Goal: Check status: Check status

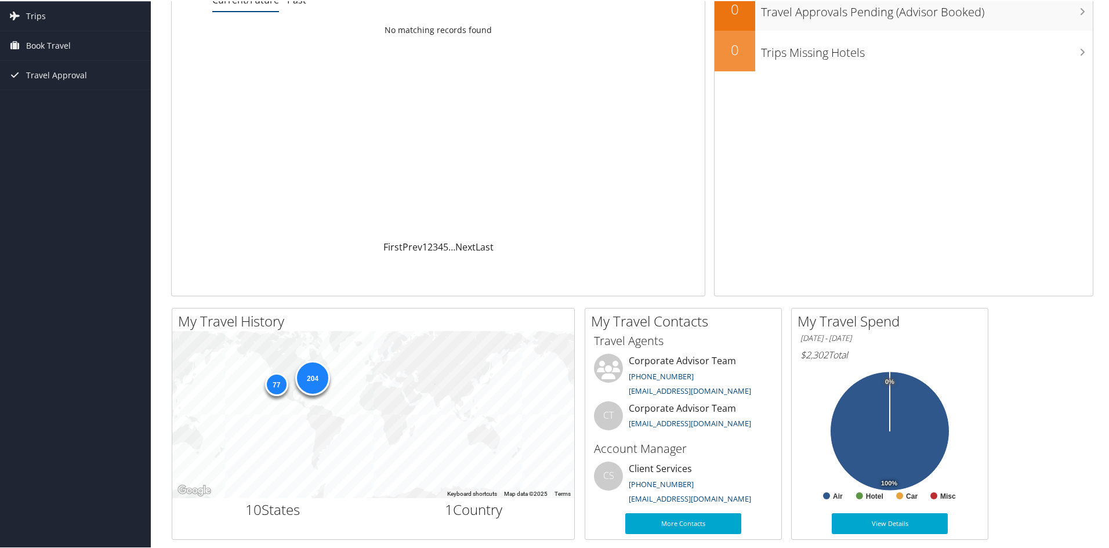
scroll to position [174, 0]
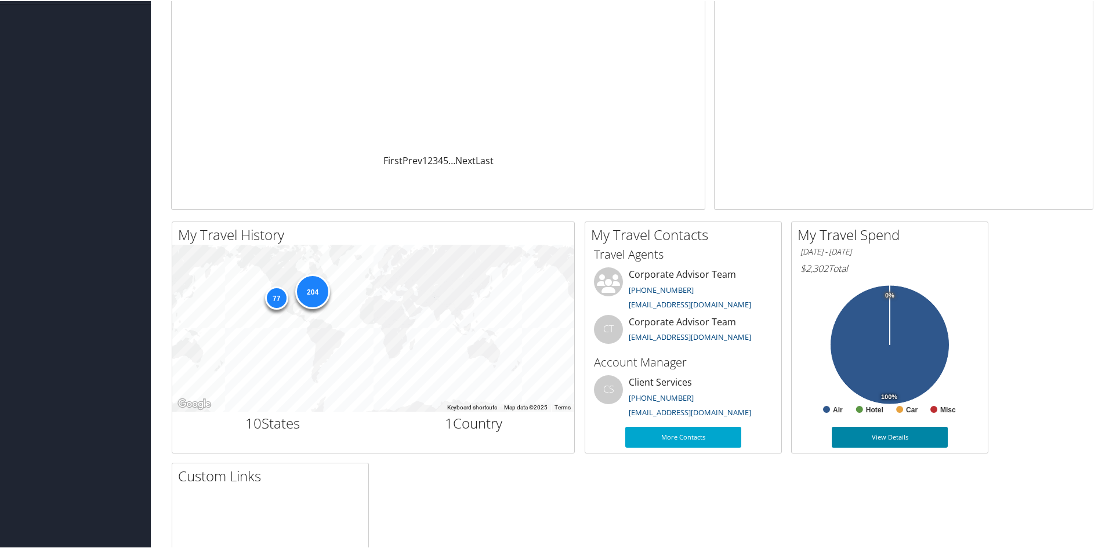
click at [910, 437] on link "View Details" at bounding box center [890, 436] width 116 height 21
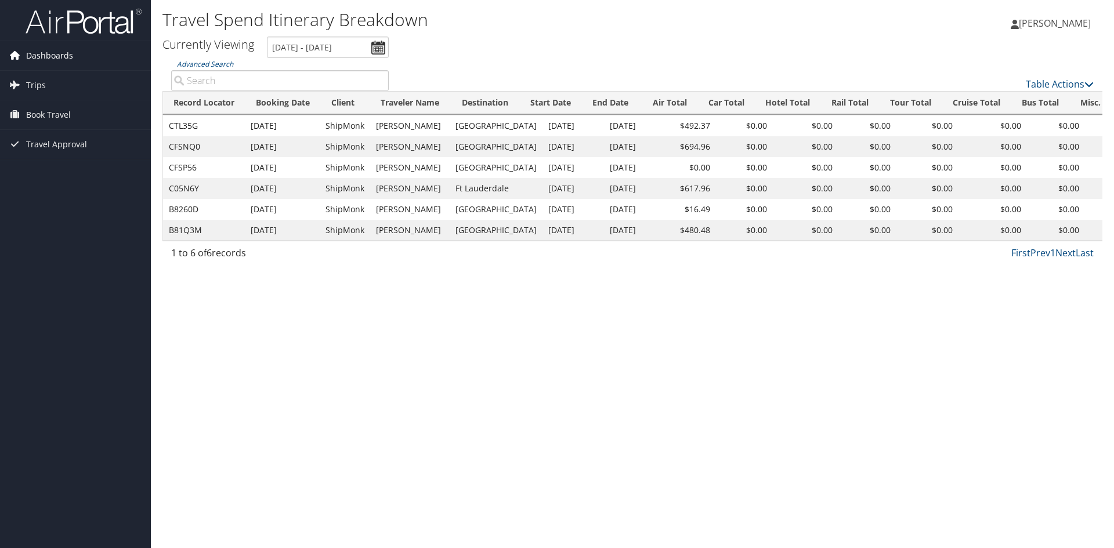
click at [63, 50] on span "Dashboards" at bounding box center [49, 55] width 47 height 29
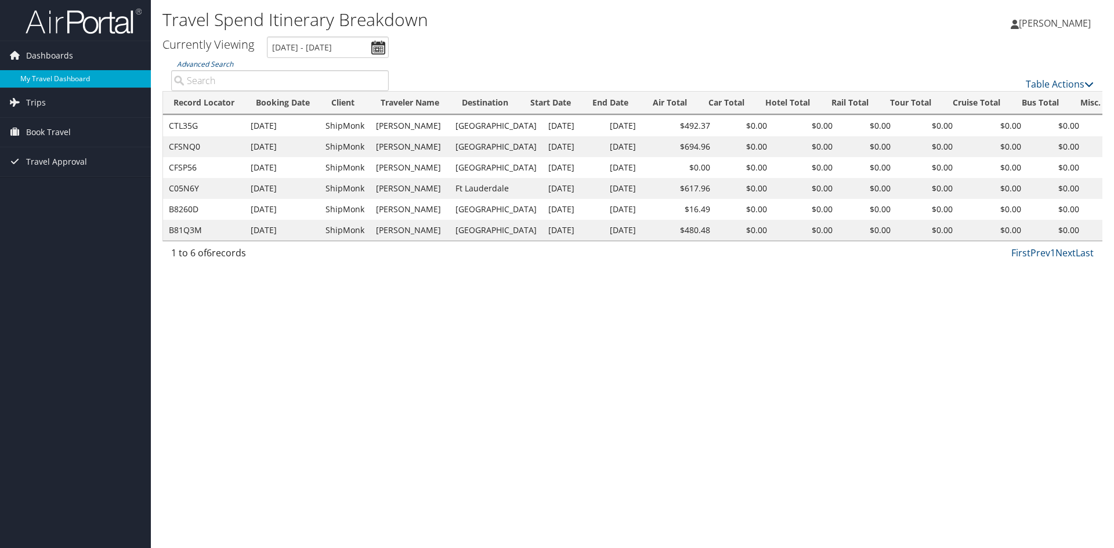
click at [70, 76] on link "My Travel Dashboard" at bounding box center [75, 78] width 151 height 17
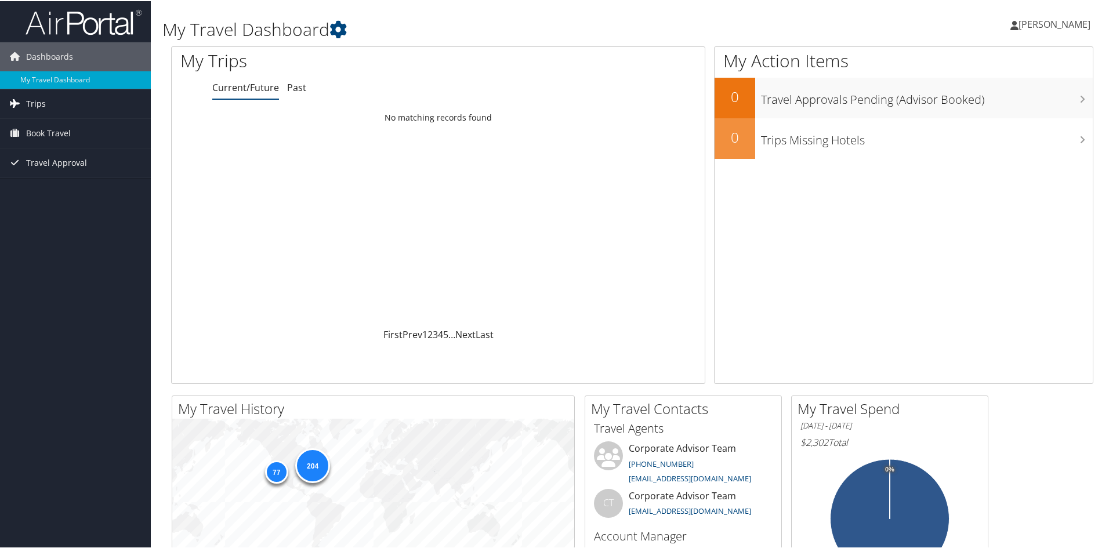
click at [48, 96] on link "Trips" at bounding box center [75, 102] width 151 height 29
click at [62, 129] on link "Current/Future Trips" at bounding box center [75, 125] width 151 height 17
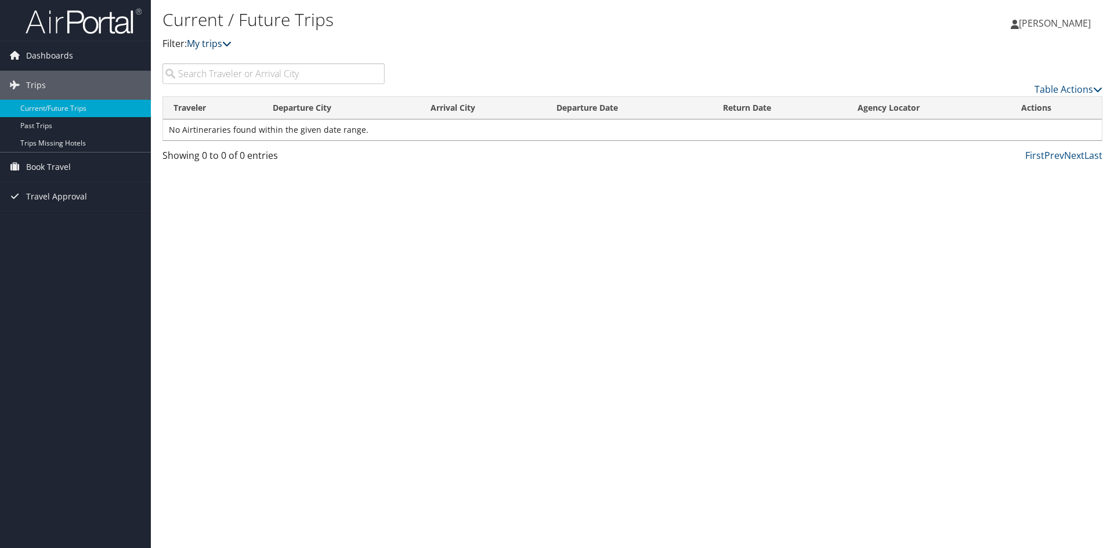
click at [215, 46] on link "My trips" at bounding box center [209, 43] width 45 height 13
click at [70, 195] on span "Travel Approval" at bounding box center [56, 196] width 61 height 29
click at [45, 216] on link "Pending Trip Approvals" at bounding box center [75, 219] width 151 height 17
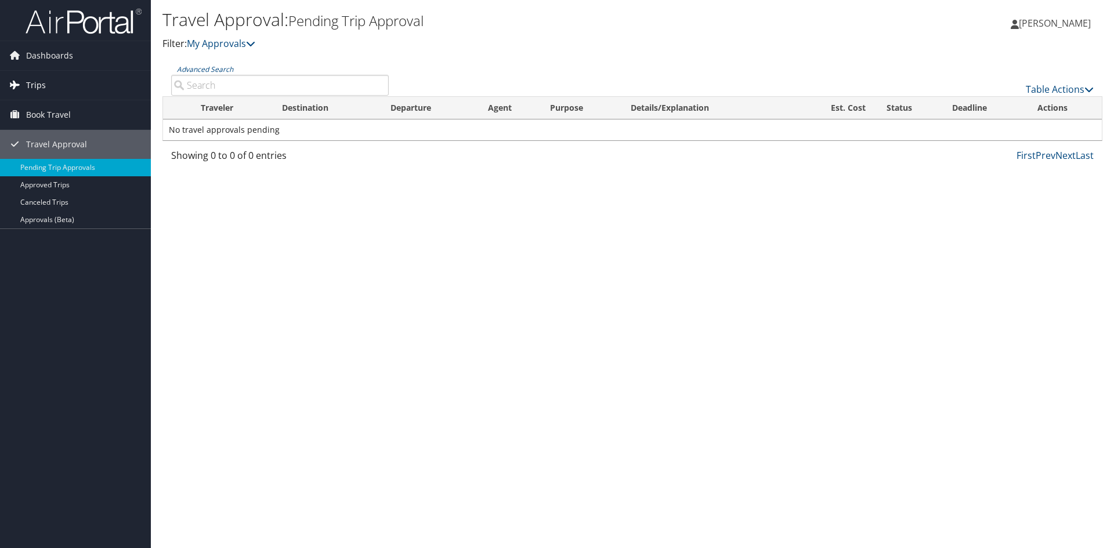
click at [36, 83] on span "Trips" at bounding box center [36, 85] width 20 height 29
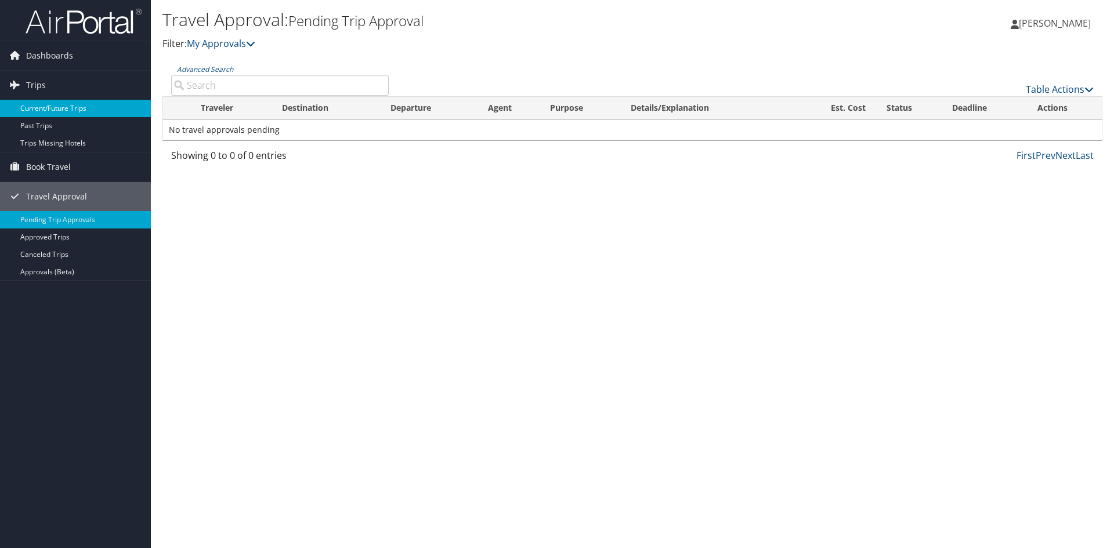
click at [53, 105] on link "Current/Future Trips" at bounding box center [75, 108] width 151 height 17
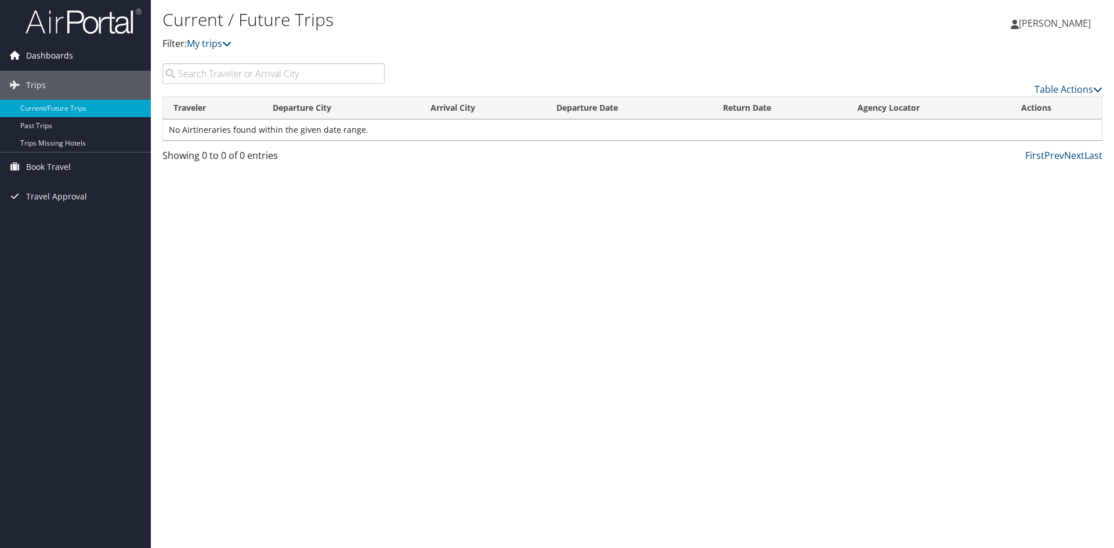
click at [52, 56] on span "Dashboards" at bounding box center [49, 55] width 47 height 29
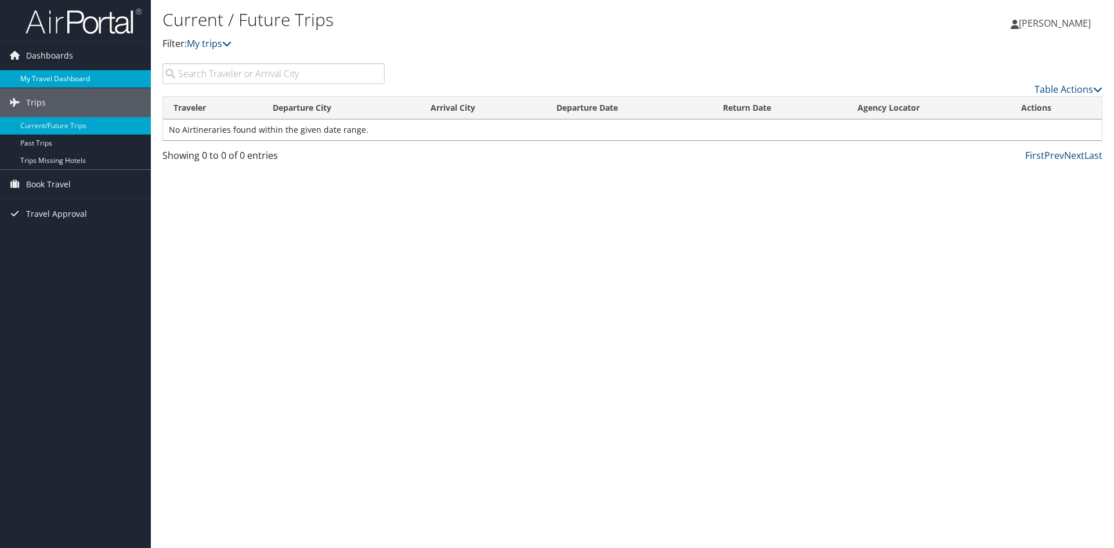
click at [52, 75] on link "My Travel Dashboard" at bounding box center [75, 78] width 151 height 17
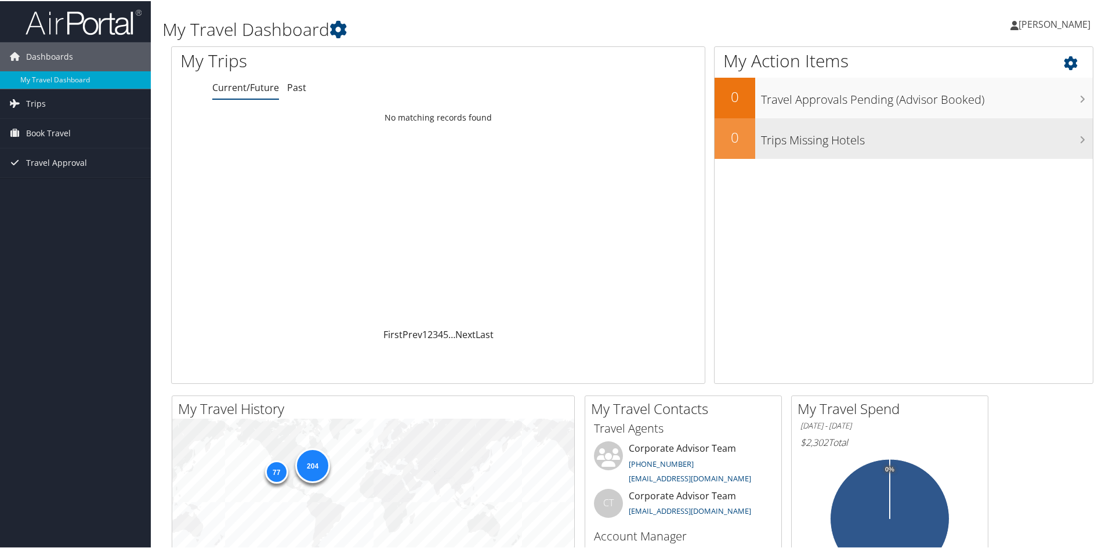
click at [840, 130] on h3 "Trips Missing Hotels" at bounding box center [927, 136] width 332 height 22
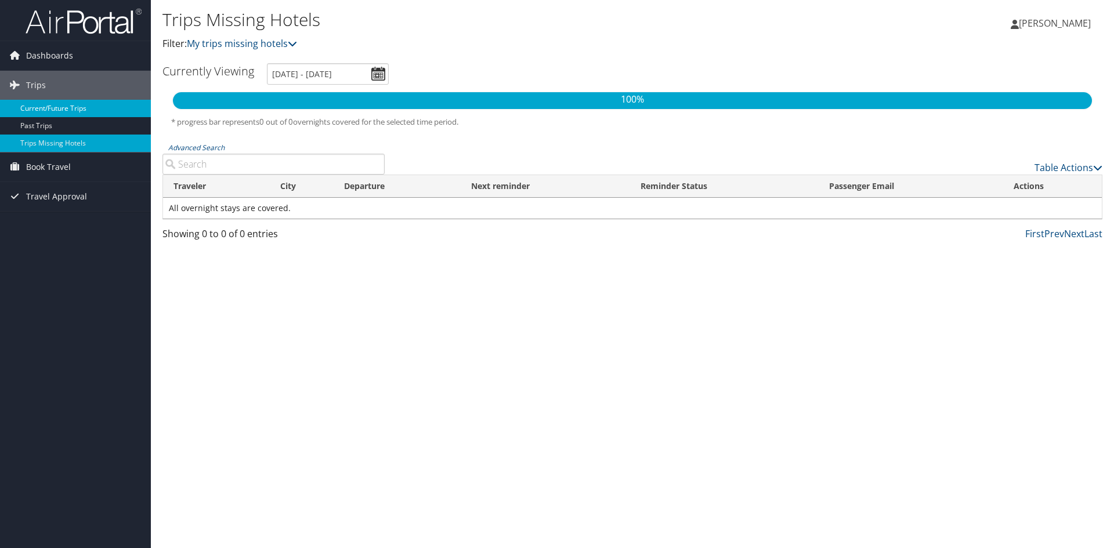
click at [41, 104] on link "Current/Future Trips" at bounding box center [75, 108] width 151 height 17
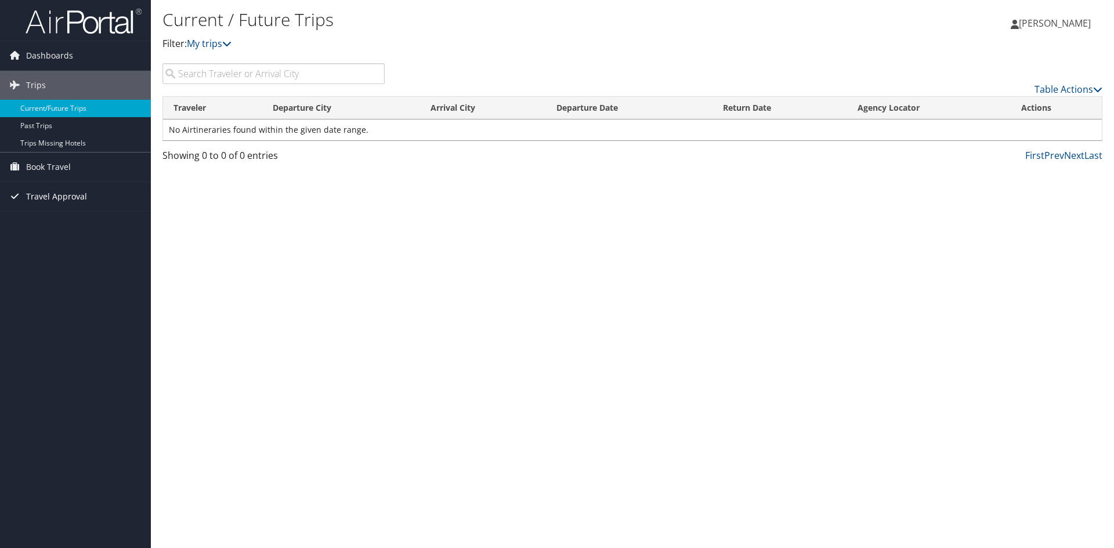
click at [52, 199] on span "Travel Approval" at bounding box center [56, 196] width 61 height 29
click at [50, 238] on link "Approved Trips" at bounding box center [75, 237] width 151 height 17
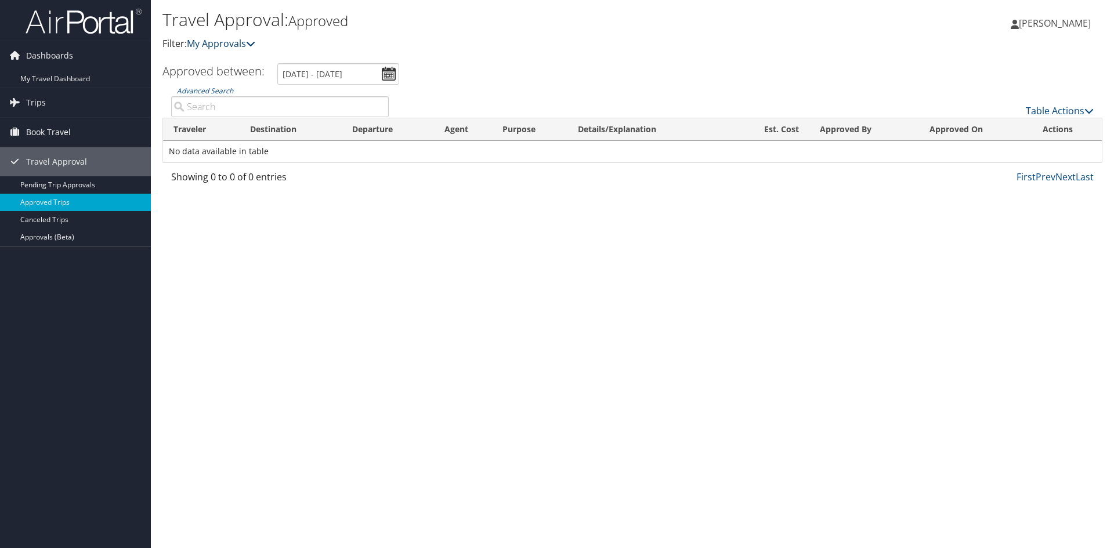
click at [251, 43] on icon at bounding box center [250, 43] width 9 height 9
click at [53, 98] on link "Trips" at bounding box center [75, 102] width 151 height 29
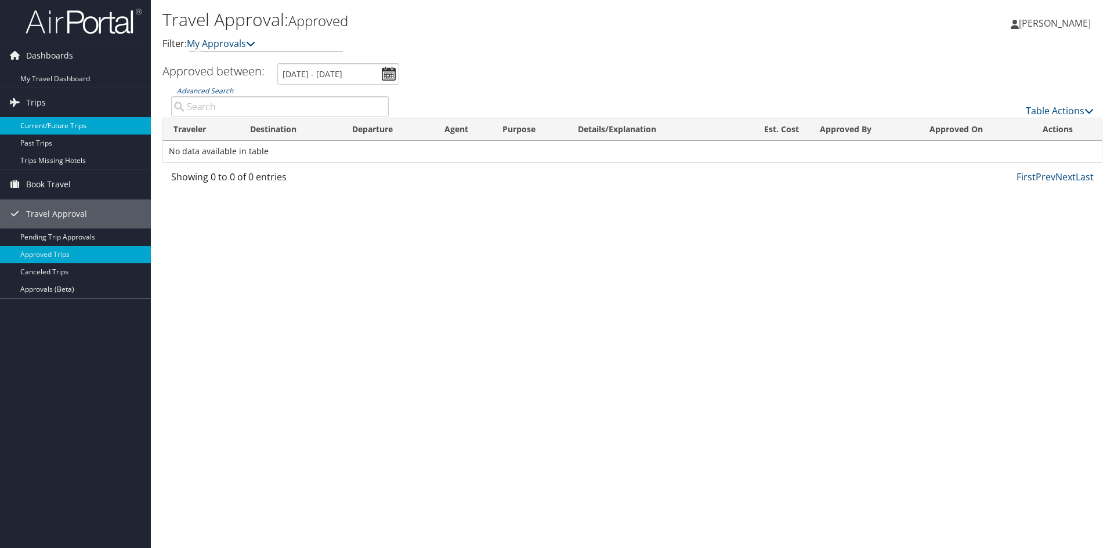
click at [57, 123] on link "Current/Future Trips" at bounding box center [75, 125] width 151 height 17
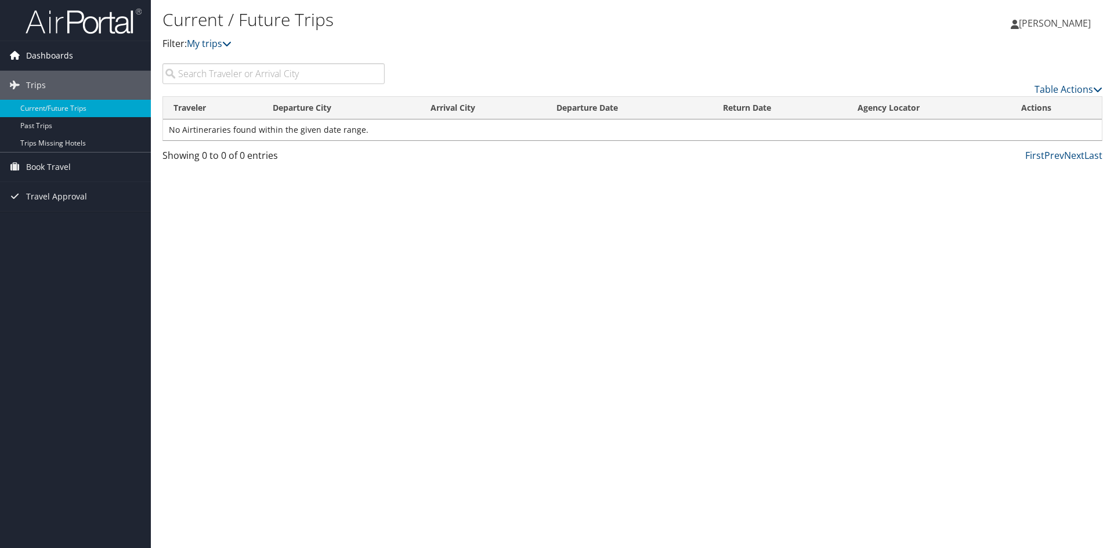
click at [54, 59] on span "Dashboards" at bounding box center [49, 55] width 47 height 29
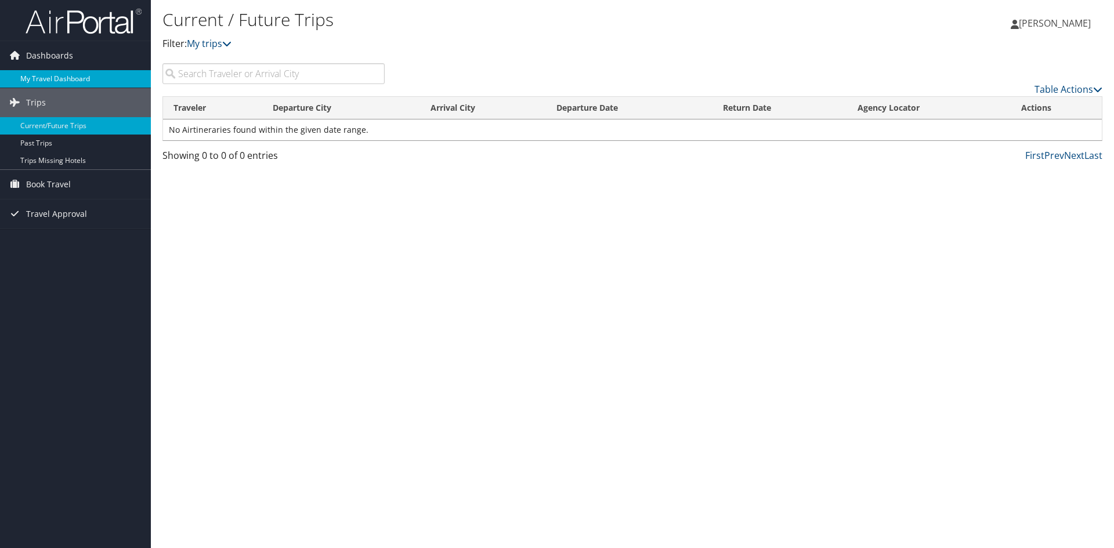
click at [55, 83] on link "My Travel Dashboard" at bounding box center [75, 78] width 151 height 17
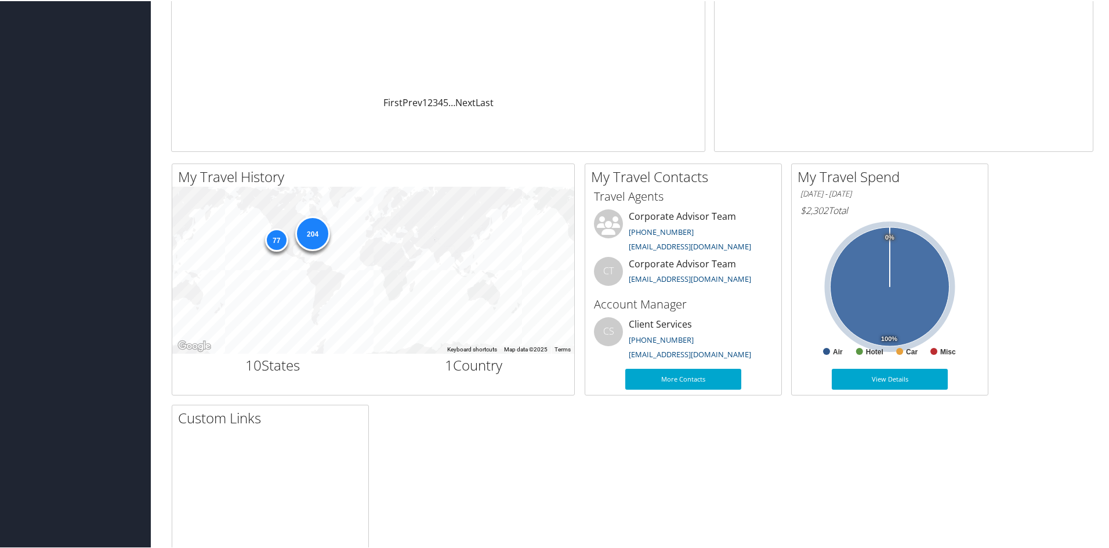
scroll to position [340, 0]
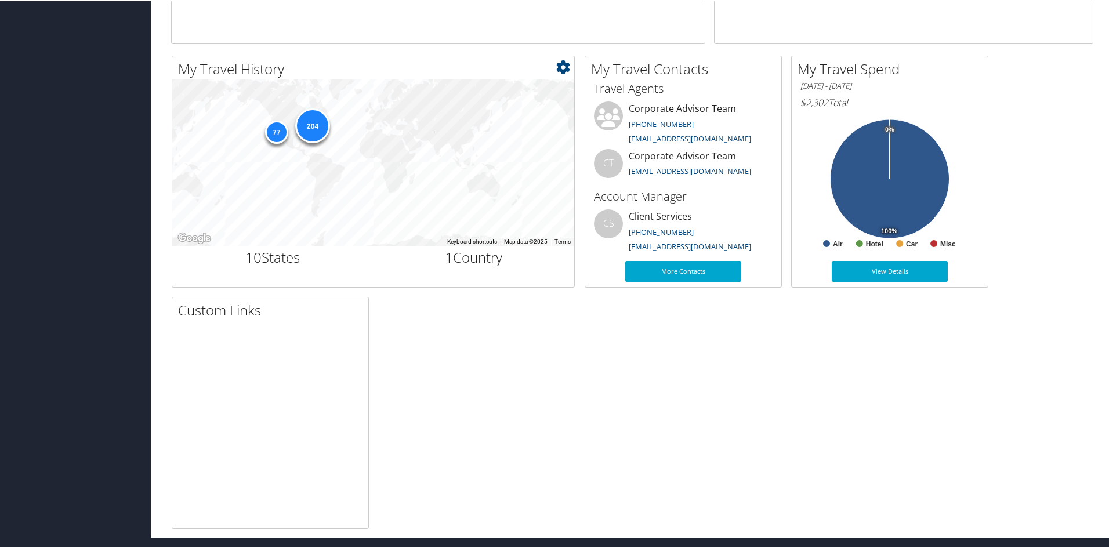
click at [315, 124] on div "204" at bounding box center [312, 124] width 35 height 35
click at [276, 128] on div "77" at bounding box center [275, 130] width 23 height 23
click at [313, 119] on div "204" at bounding box center [312, 124] width 35 height 35
click at [280, 260] on h2 "10 States" at bounding box center [273, 257] width 184 height 20
click at [560, 68] on icon at bounding box center [563, 66] width 14 height 14
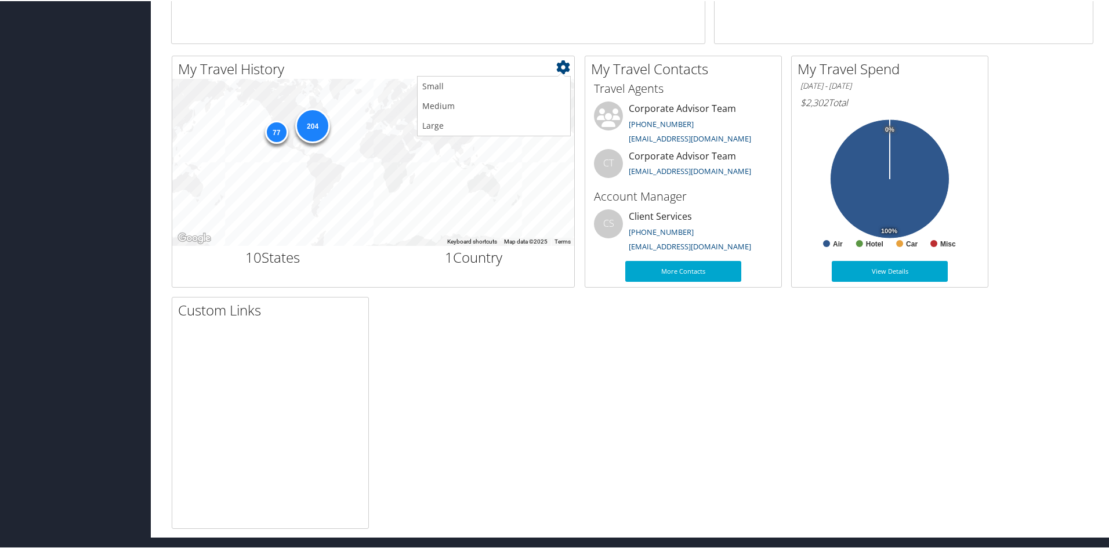
click at [560, 75] on ul "Small Medium Large" at bounding box center [494, 105] width 154 height 60
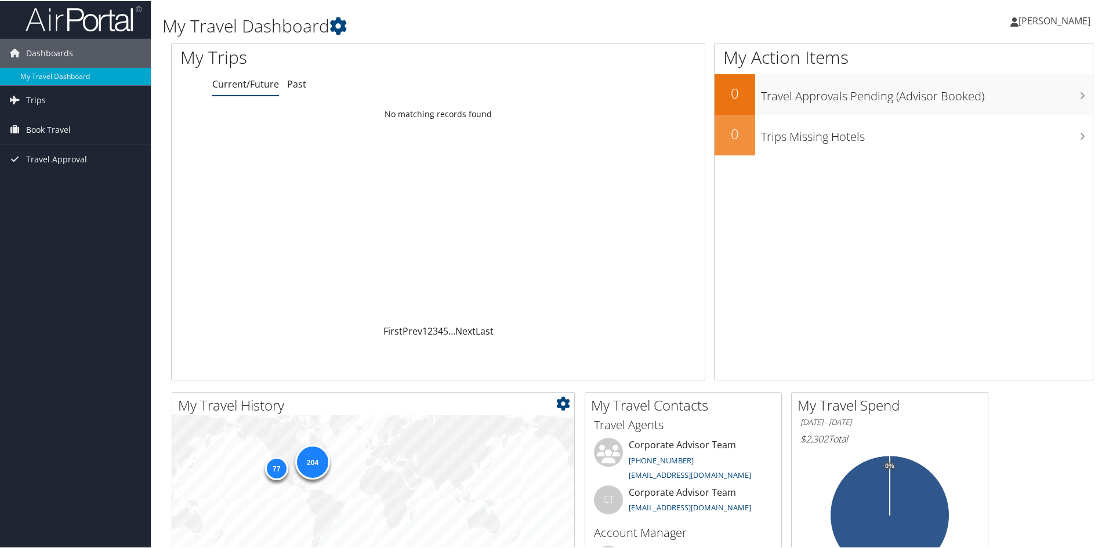
scroll to position [0, 0]
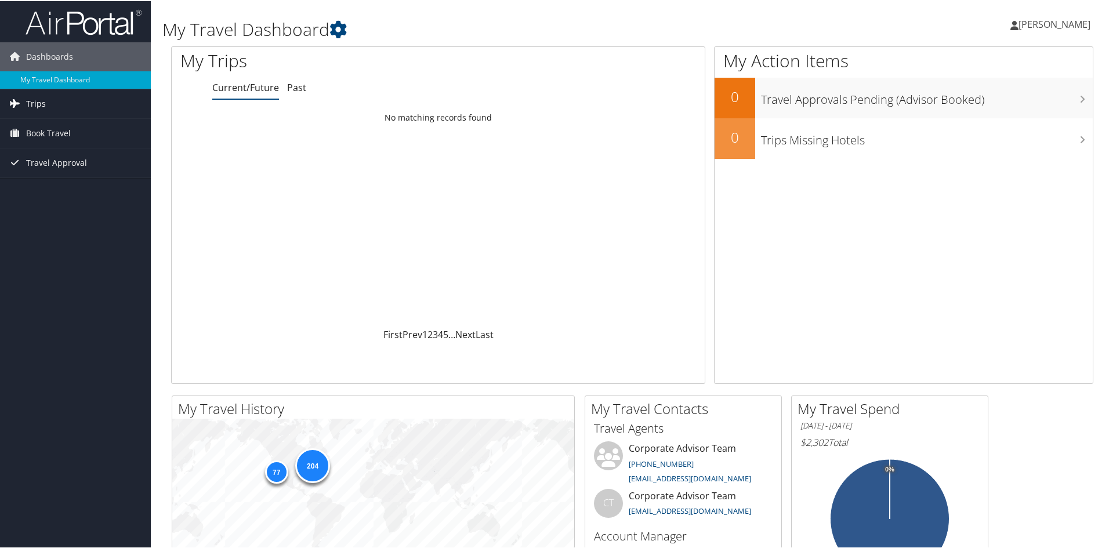
click at [48, 100] on link "Trips" at bounding box center [75, 102] width 151 height 29
click at [57, 125] on link "Current/Future Trips" at bounding box center [75, 125] width 151 height 17
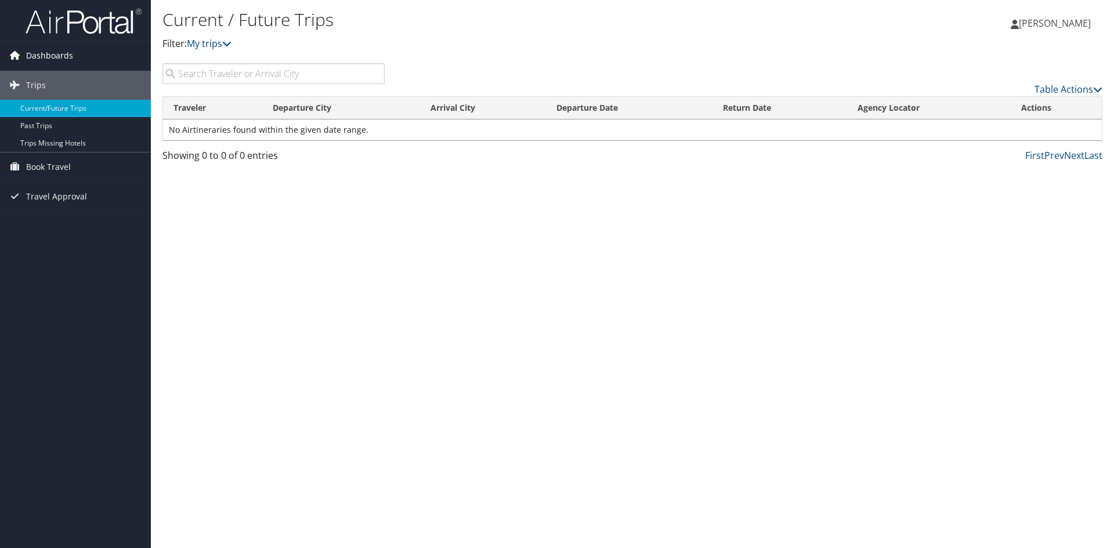
click at [73, 59] on link "Dashboards" at bounding box center [75, 55] width 151 height 29
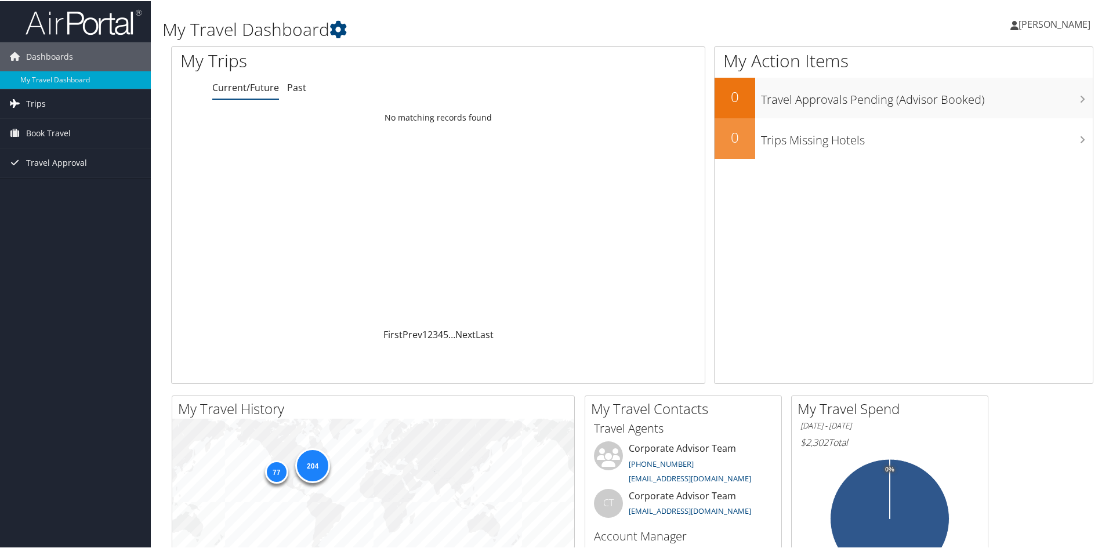
click at [44, 105] on span "Trips" at bounding box center [36, 102] width 20 height 29
click at [49, 124] on link "Current/Future Trips" at bounding box center [75, 125] width 151 height 17
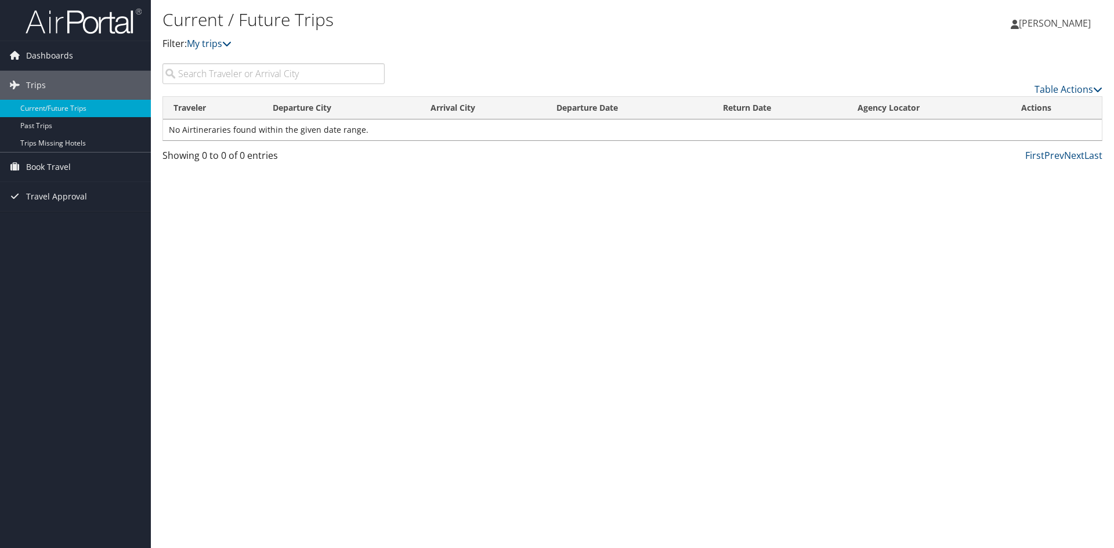
click at [217, 36] on div "Current / Future Trips Filter: My trips" at bounding box center [475, 30] width 626 height 44
click at [216, 42] on link "My trips" at bounding box center [209, 43] width 45 height 13
click at [227, 42] on icon at bounding box center [226, 43] width 9 height 9
click at [211, 71] on input "search" at bounding box center [273, 73] width 222 height 21
click at [40, 52] on span "Dashboards" at bounding box center [49, 55] width 47 height 29
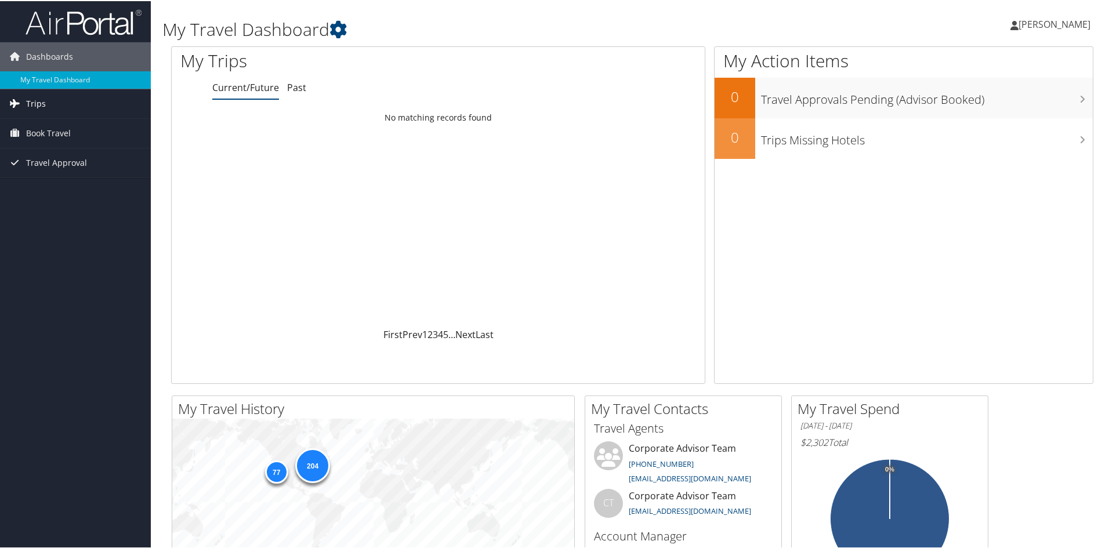
click at [41, 107] on span "Trips" at bounding box center [36, 102] width 20 height 29
click at [79, 125] on link "Current/Future Trips" at bounding box center [75, 125] width 151 height 17
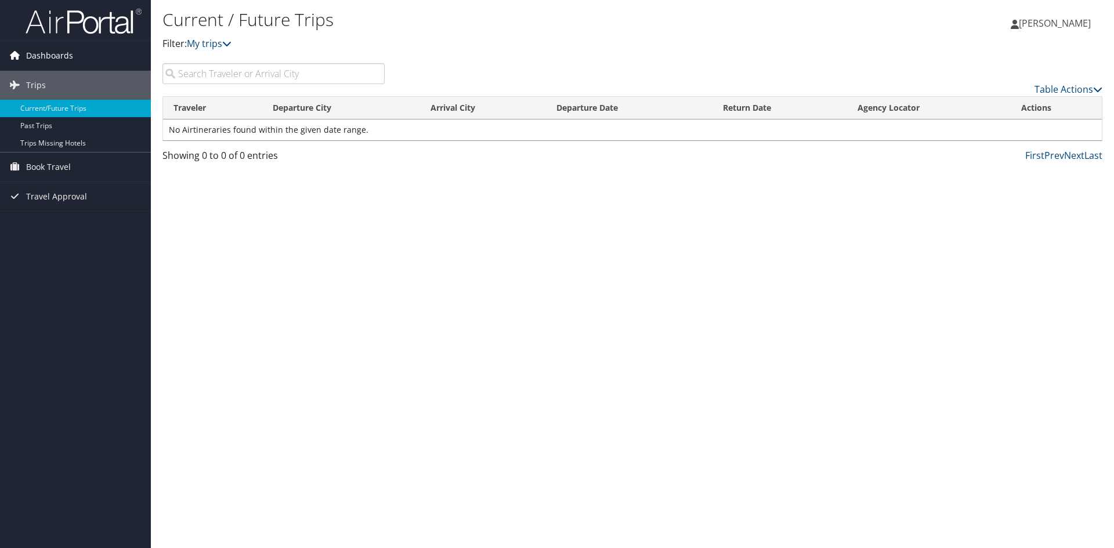
click at [61, 57] on span "Dashboards" at bounding box center [49, 55] width 47 height 29
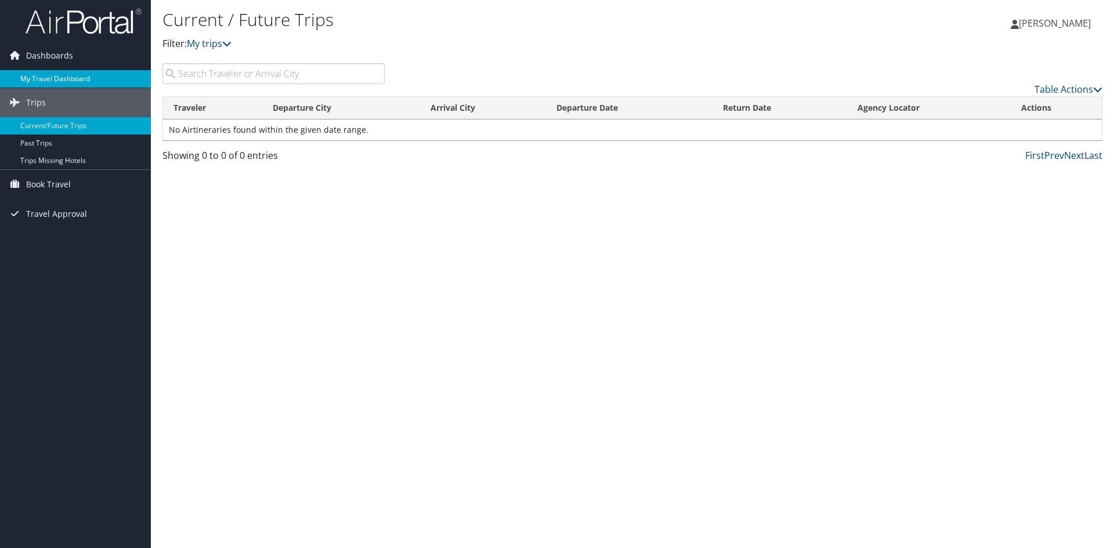
click at [64, 79] on link "My Travel Dashboard" at bounding box center [75, 78] width 151 height 17
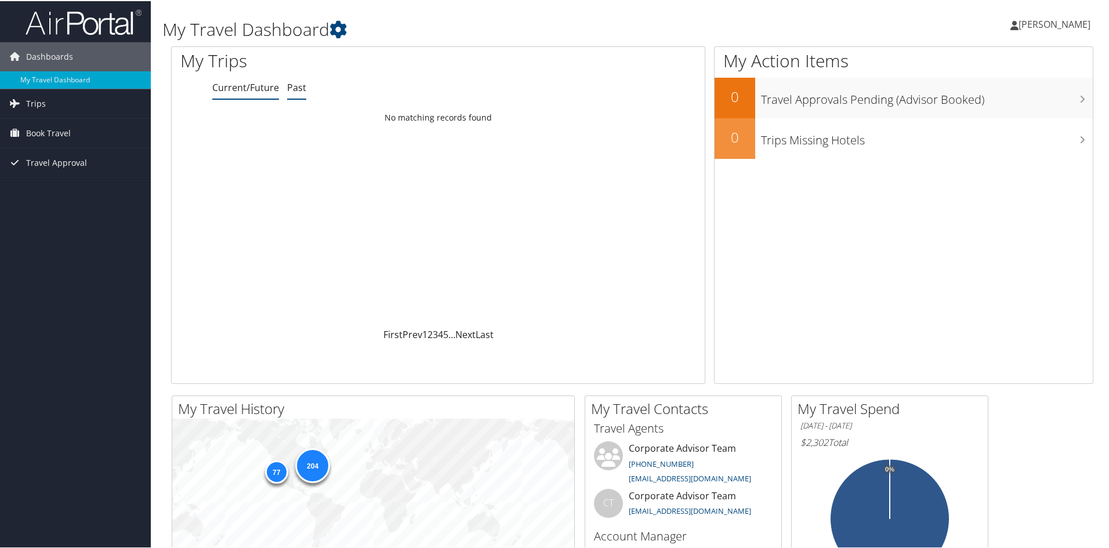
click at [296, 81] on link "Past" at bounding box center [296, 86] width 19 height 13
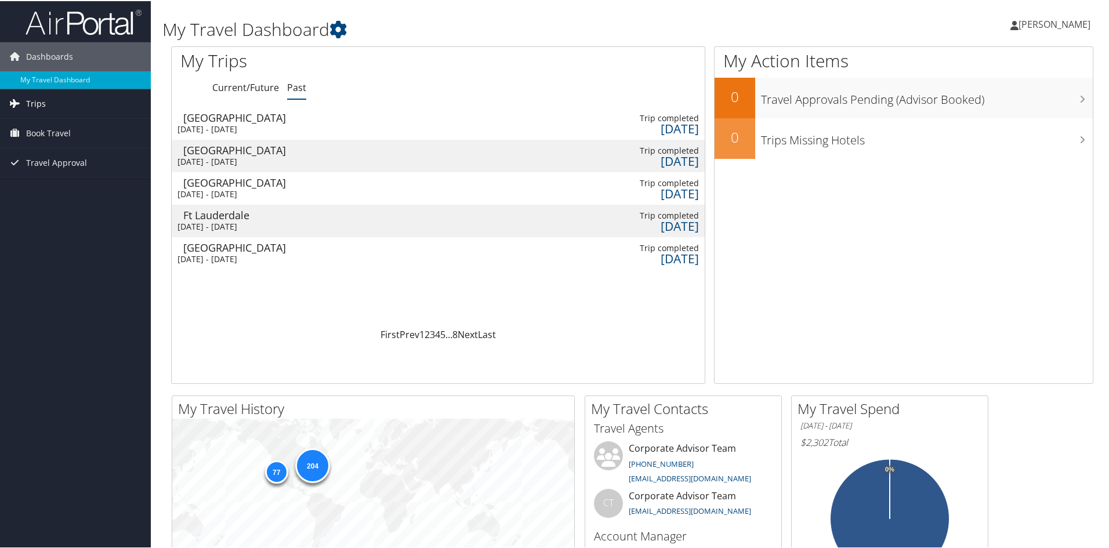
click at [71, 99] on link "Trips" at bounding box center [75, 102] width 151 height 29
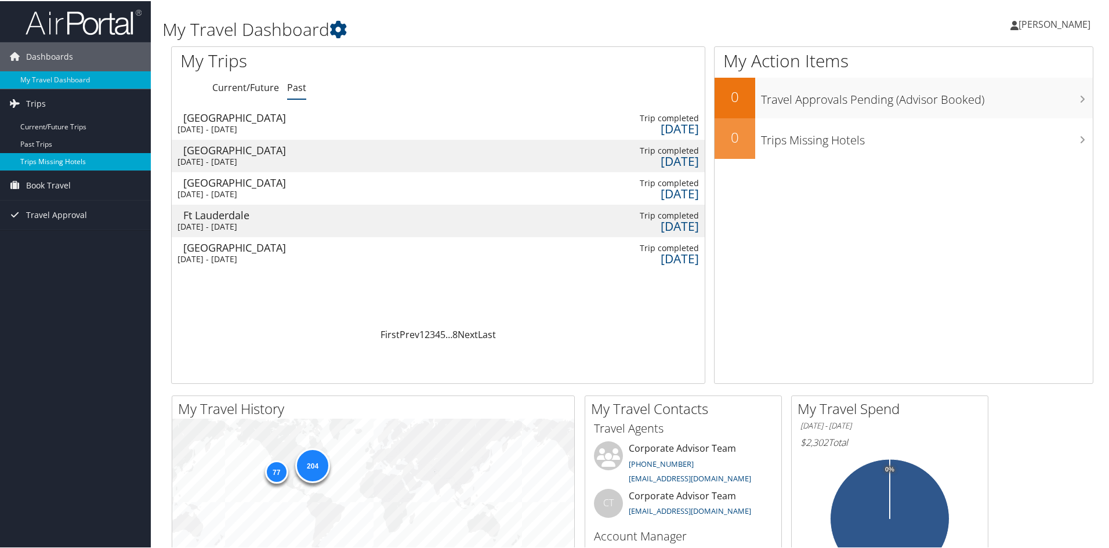
click at [90, 160] on link "Trips Missing Hotels" at bounding box center [75, 160] width 151 height 17
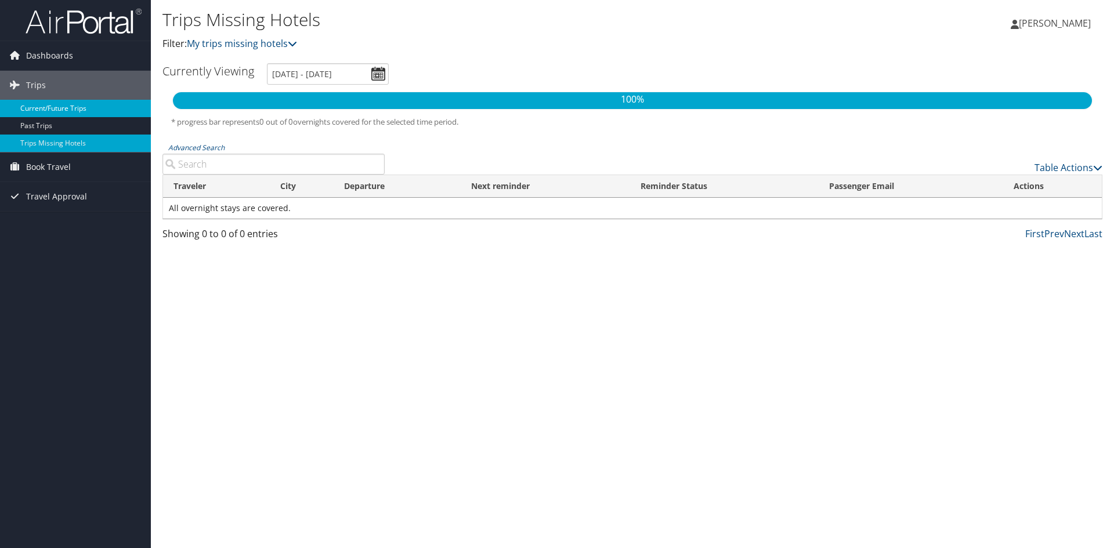
click at [75, 110] on link "Current/Future Trips" at bounding box center [75, 108] width 151 height 17
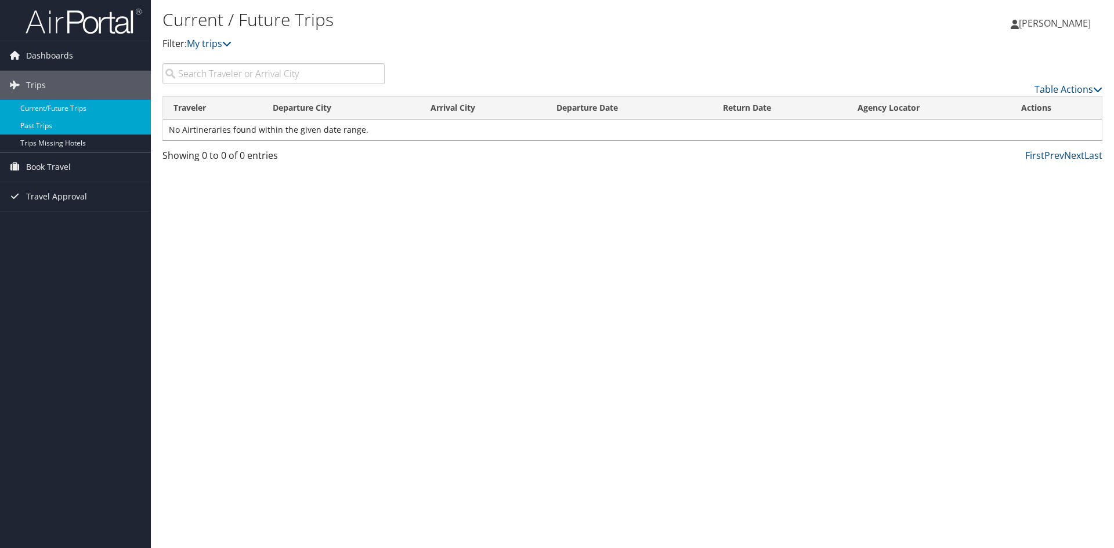
click at [61, 127] on link "Past Trips" at bounding box center [75, 125] width 151 height 17
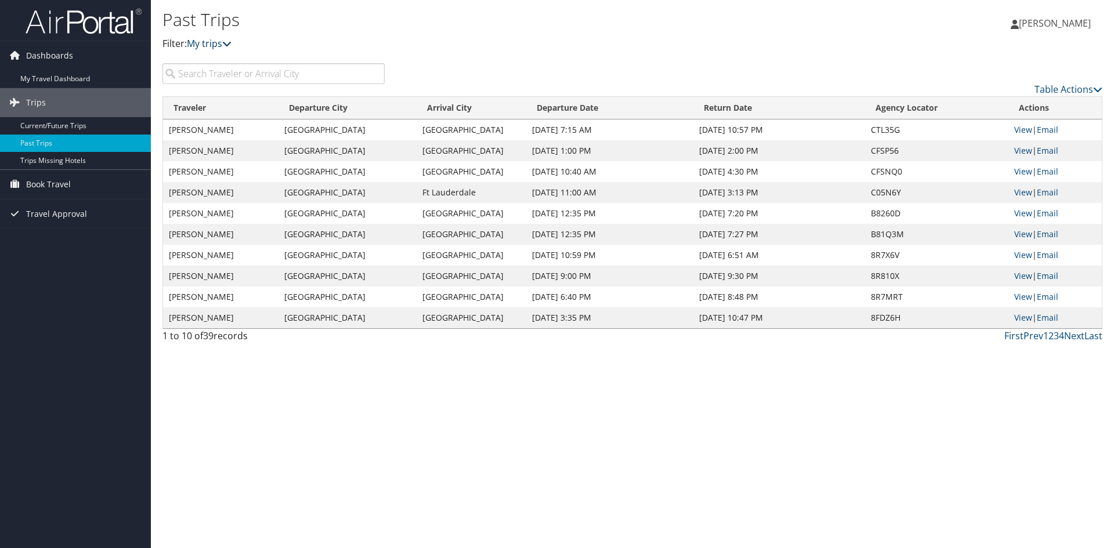
click at [231, 44] on icon at bounding box center [226, 43] width 9 height 9
click at [79, 126] on link "Current/Future Trips" at bounding box center [75, 125] width 151 height 17
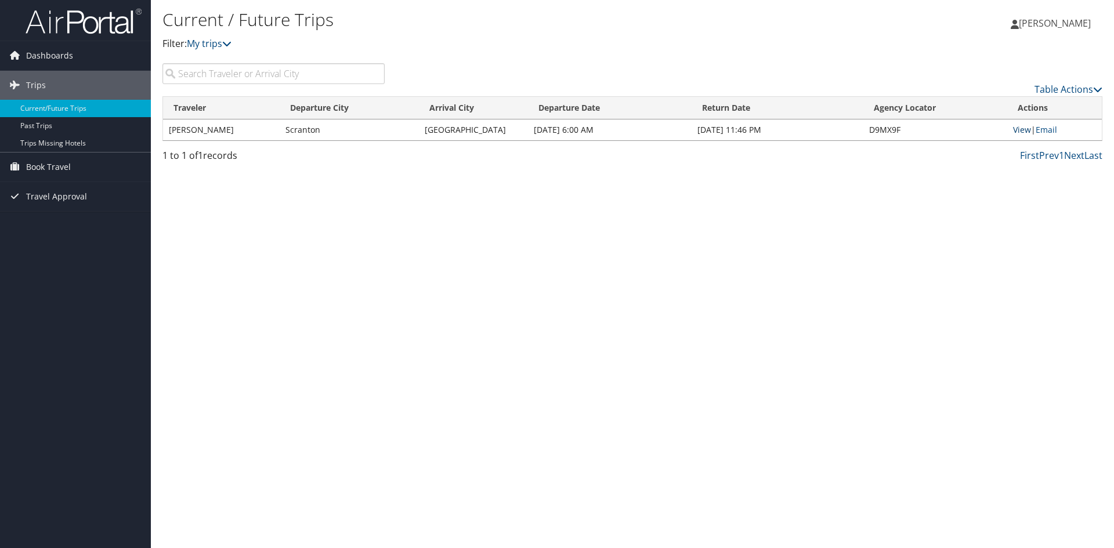
click at [1019, 128] on link "View" at bounding box center [1022, 129] width 18 height 11
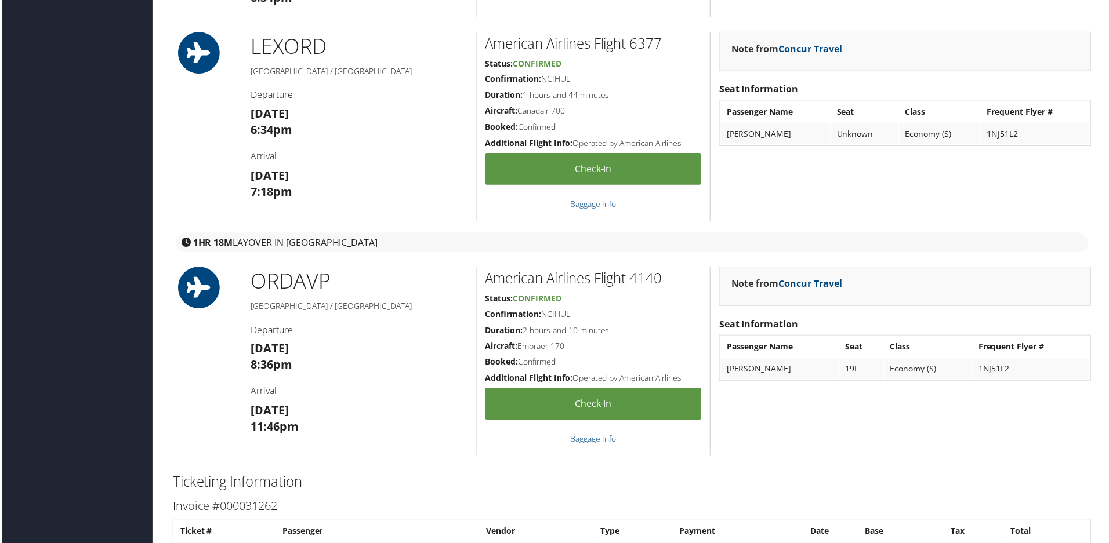
scroll to position [1334, 0]
